Goal: Entertainment & Leisure: Browse casually

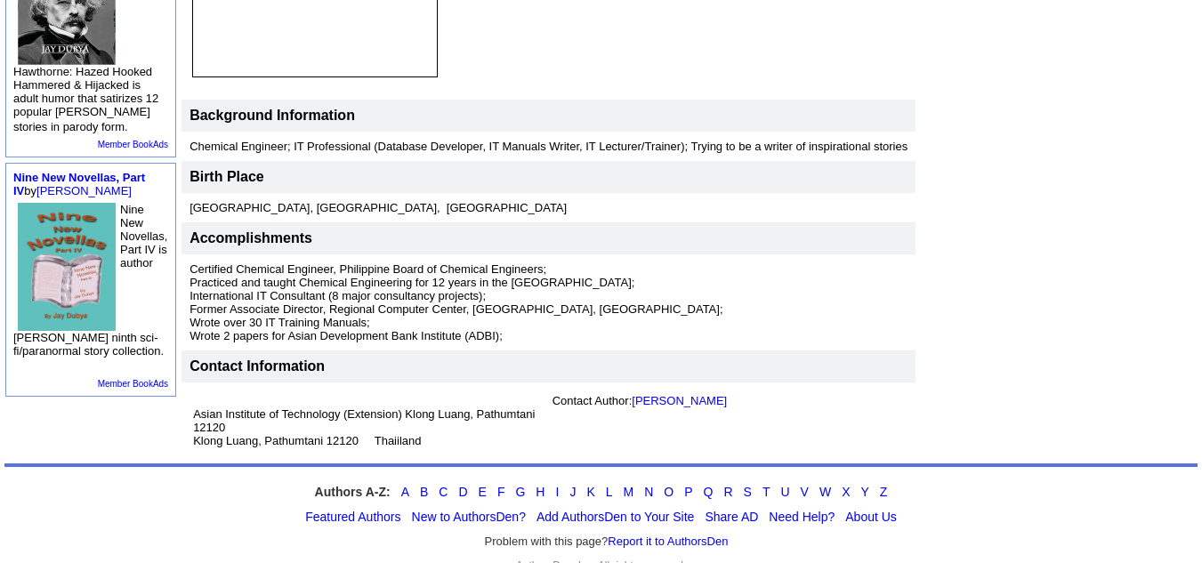
scroll to position [531, 0]
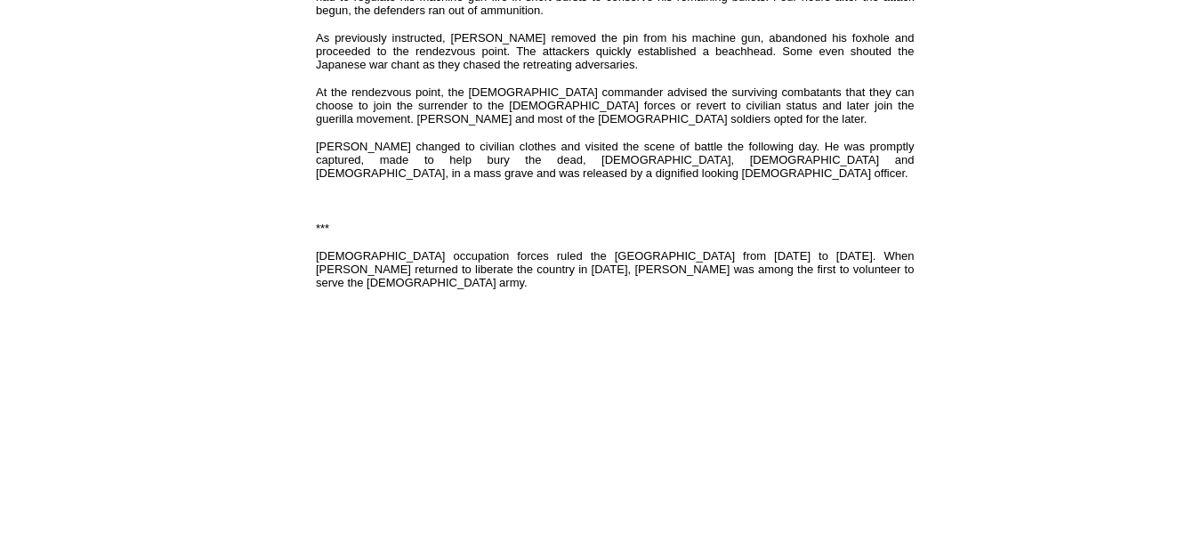
scroll to position [1136, 0]
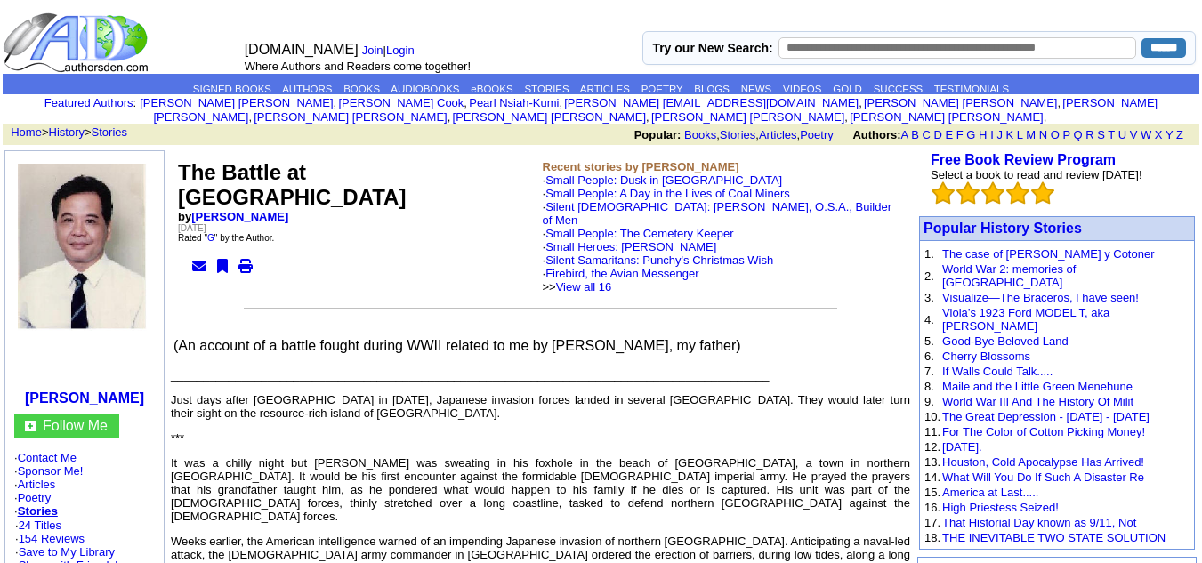
scroll to position [1057, 0]
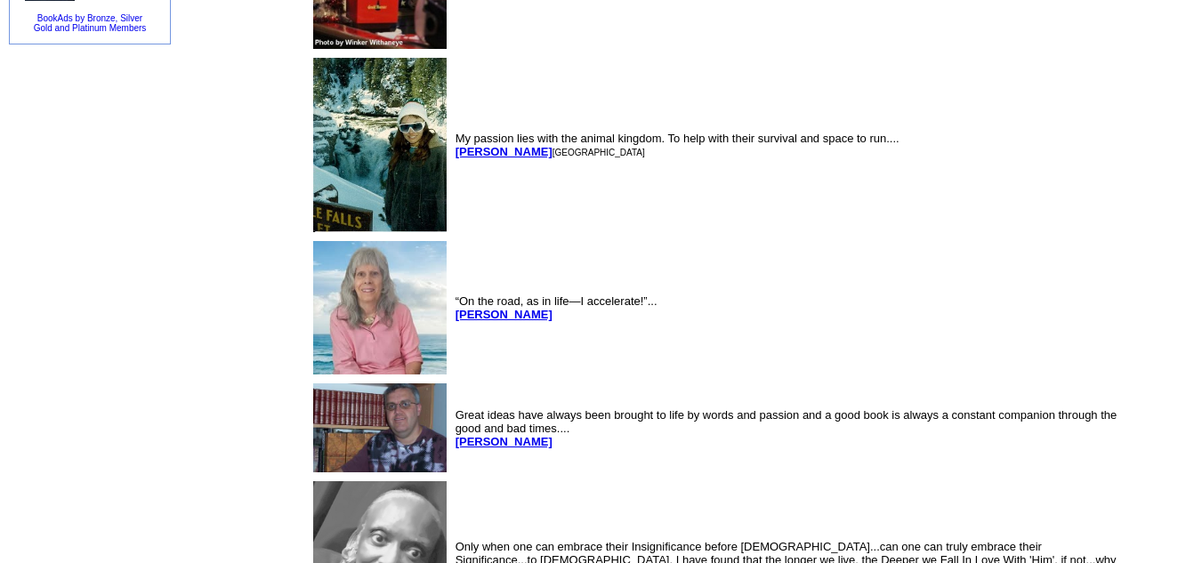
scroll to position [1190, 0]
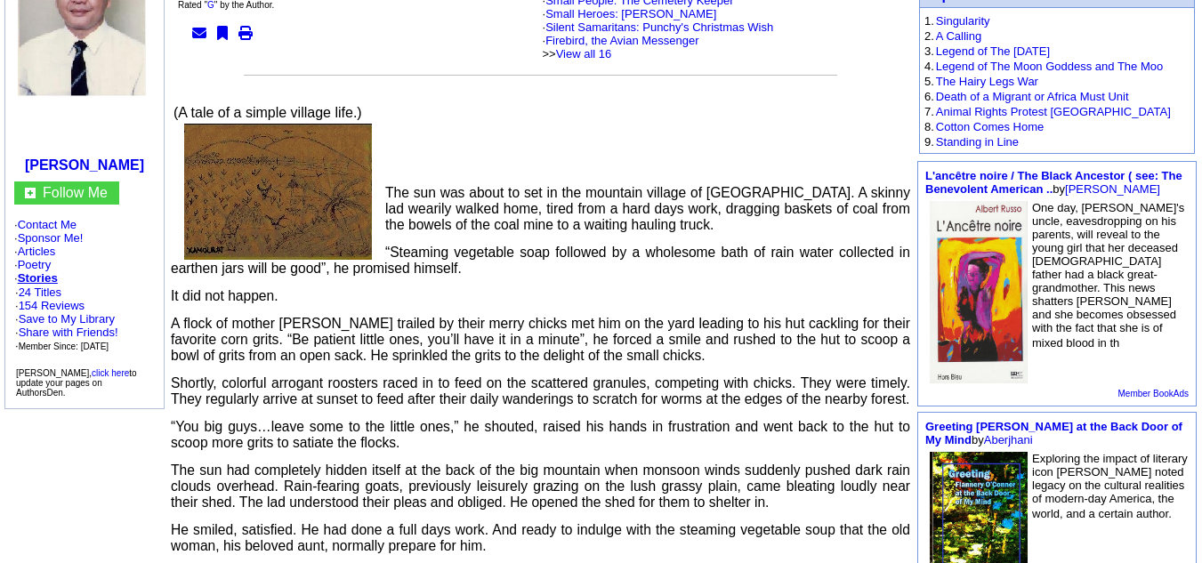
scroll to position [239, 0]
